Goal: Transaction & Acquisition: Register for event/course

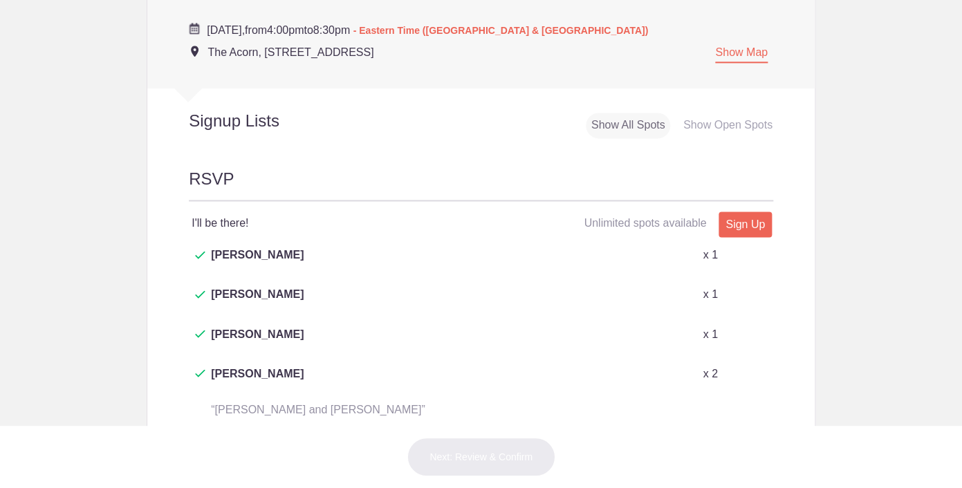
scroll to position [653, 0]
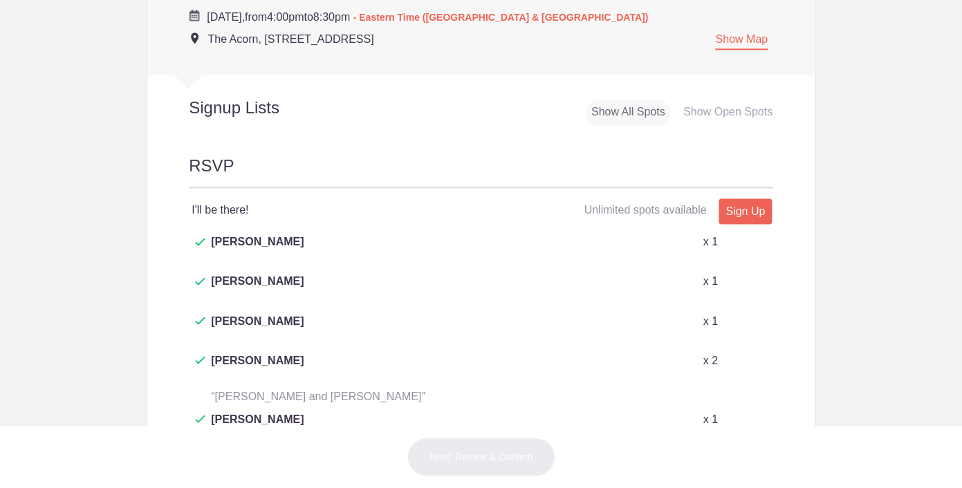
click at [228, 450] on button "+ Show more" at bounding box center [222, 472] width 66 height 44
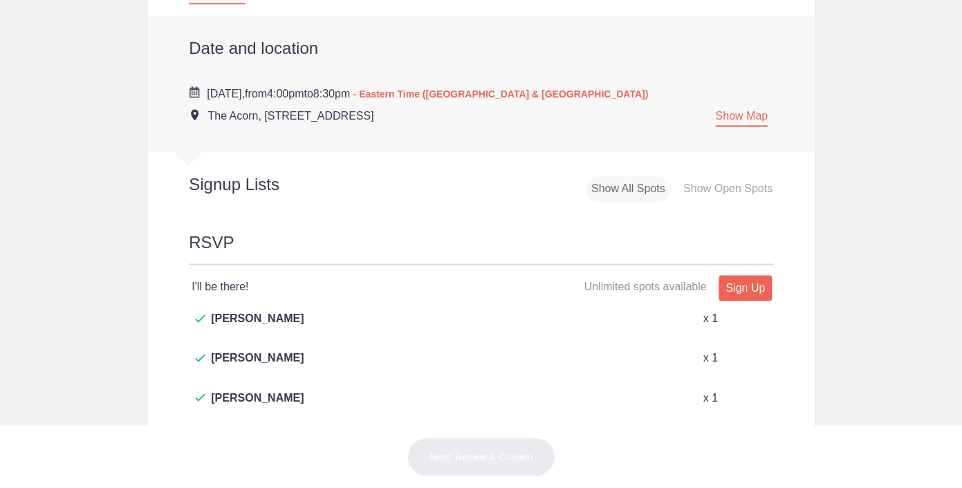
scroll to position [589, 0]
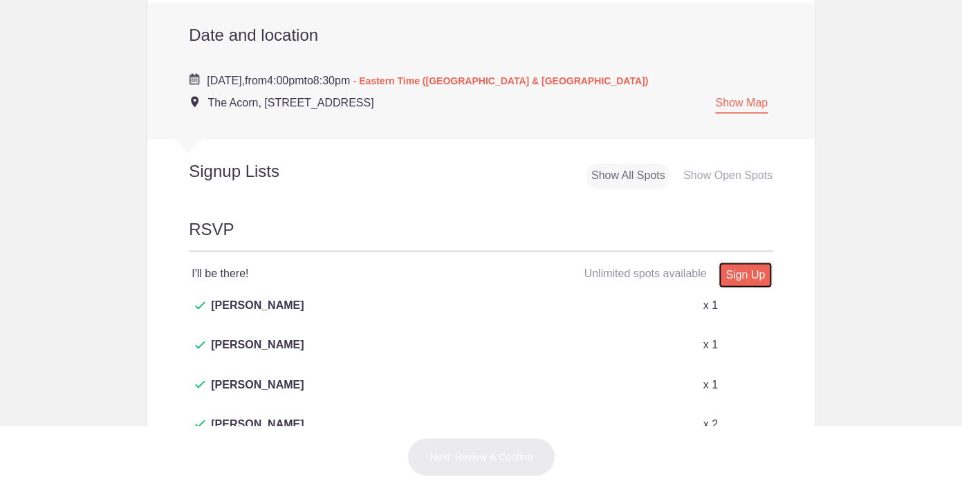
click at [745, 262] on link "Sign Up" at bounding box center [745, 275] width 53 height 26
type input "1"
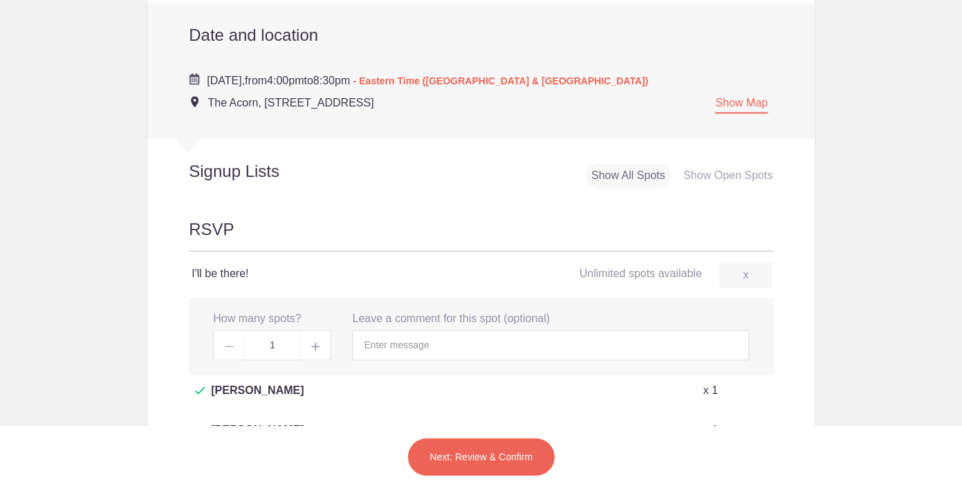
click at [479, 460] on button "Next: Review & Confirm" at bounding box center [481, 457] width 149 height 39
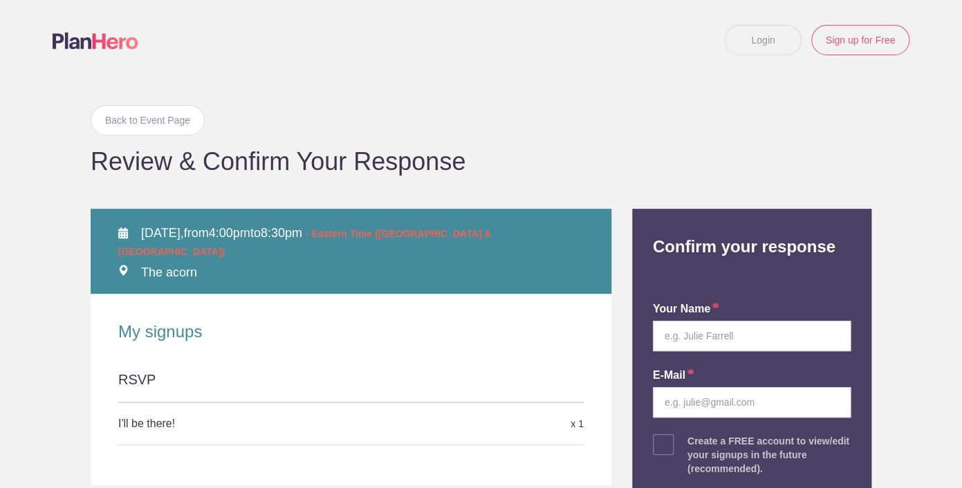
type input "lyn.romero0622@gmail.com"
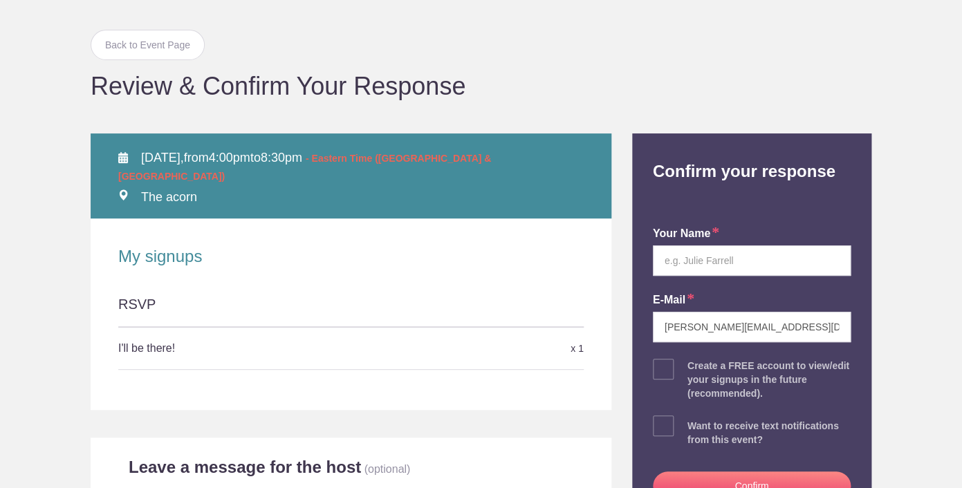
scroll to position [77, 0]
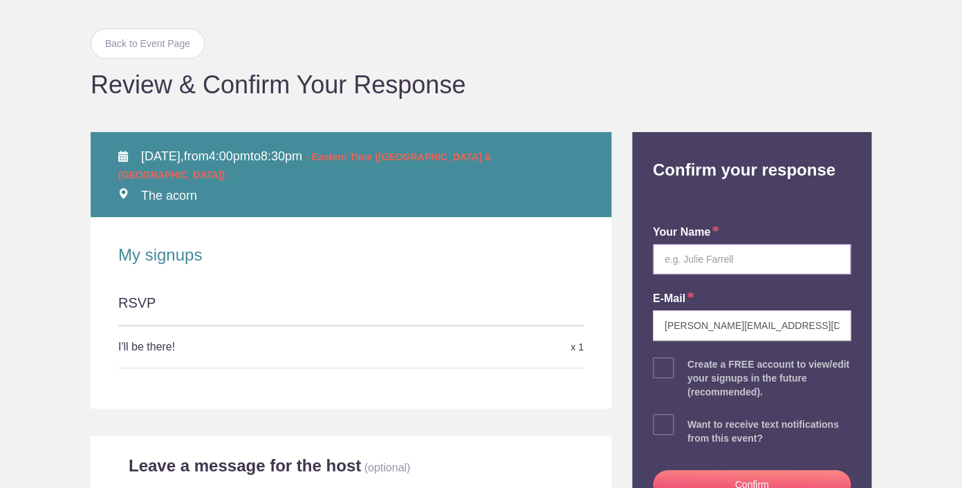
click at [700, 259] on input "text" at bounding box center [752, 259] width 198 height 30
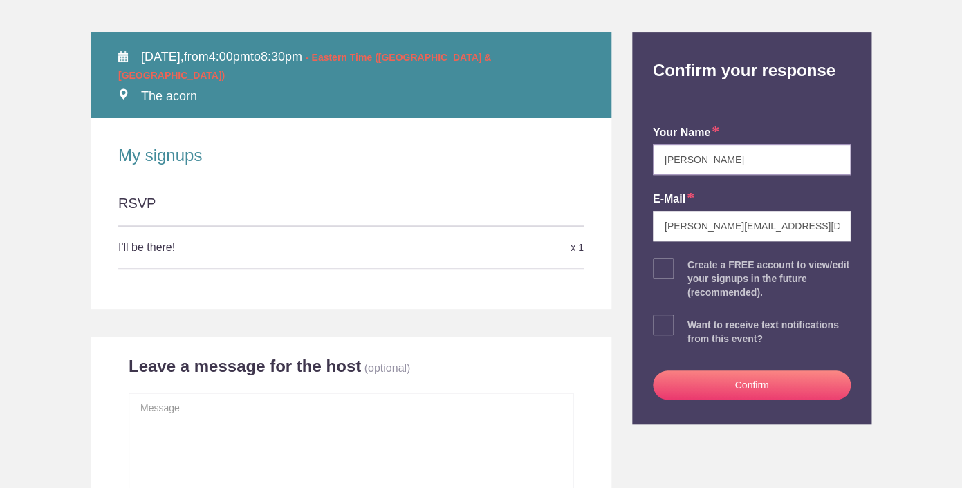
scroll to position [178, 0]
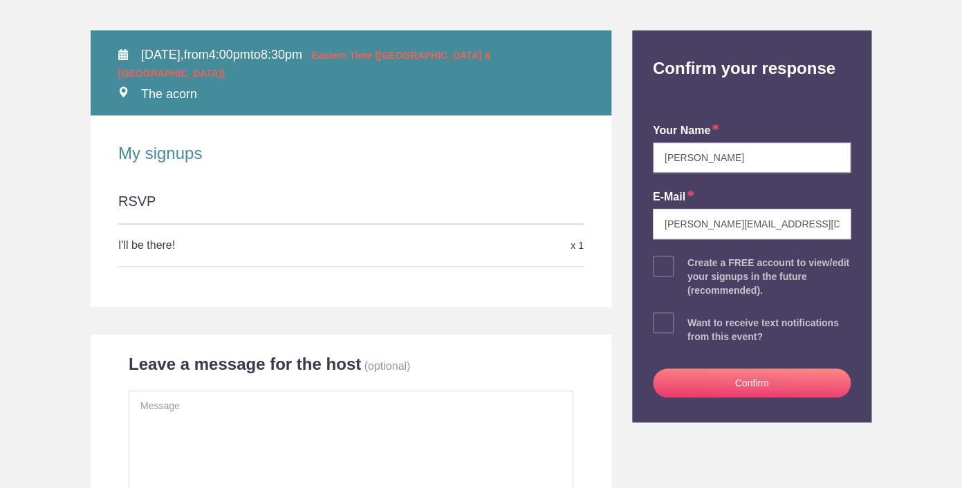
type input "Lyn Romero"
click at [754, 384] on button "Confirm" at bounding box center [752, 383] width 198 height 29
